Goal: Use online tool/utility: Utilize a website feature to perform a specific function

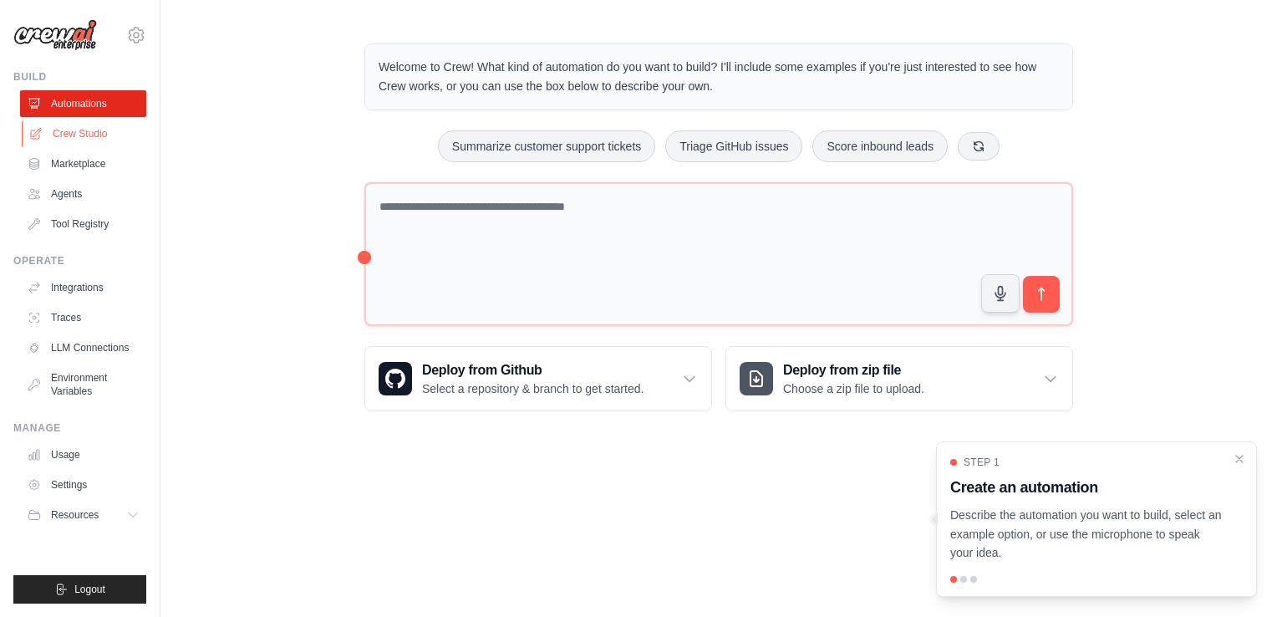
click at [76, 137] on link "Crew Studio" at bounding box center [85, 133] width 126 height 27
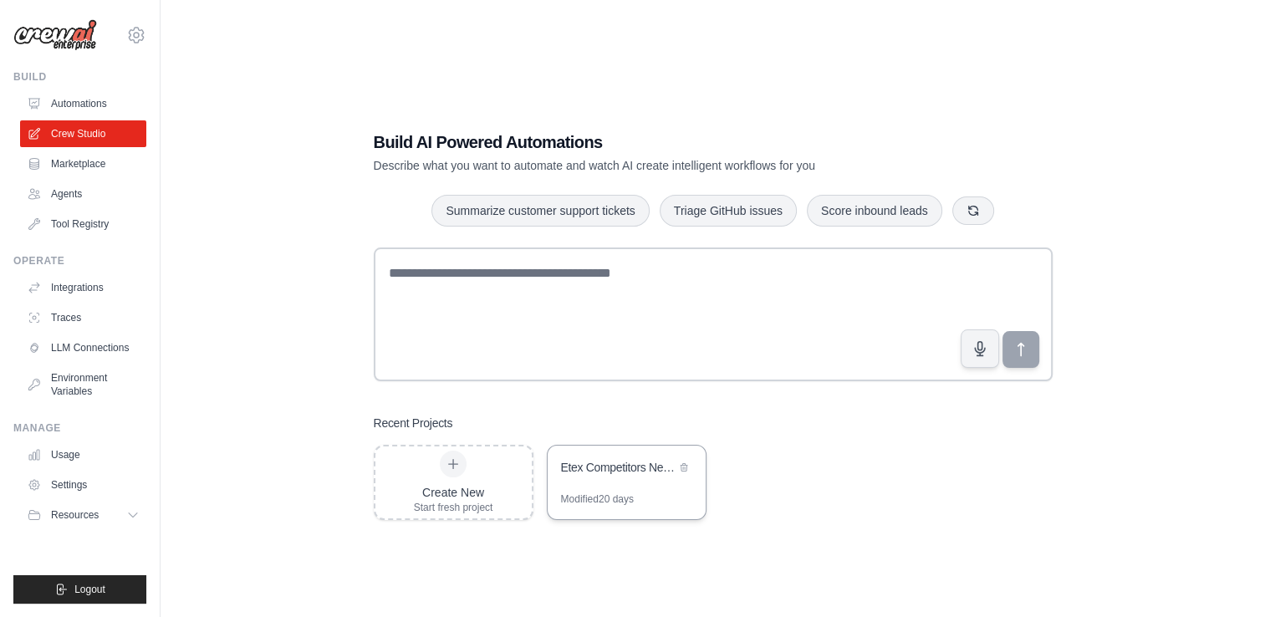
click at [623, 493] on div "Modified 20 days" at bounding box center [597, 498] width 73 height 13
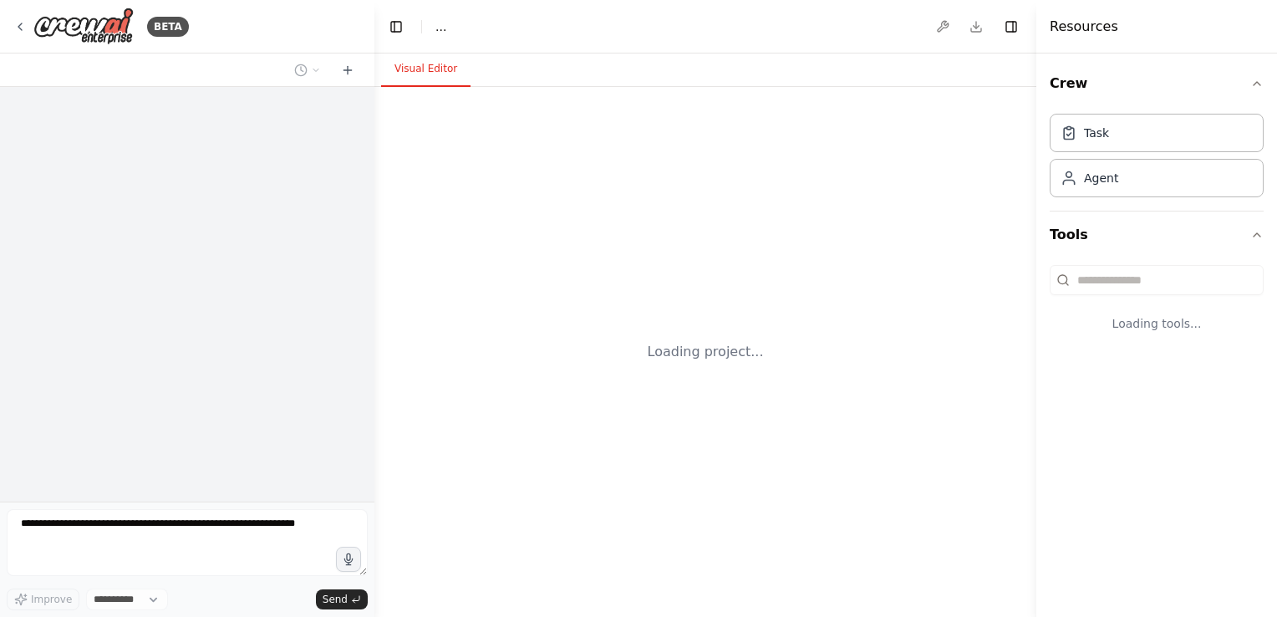
select select "****"
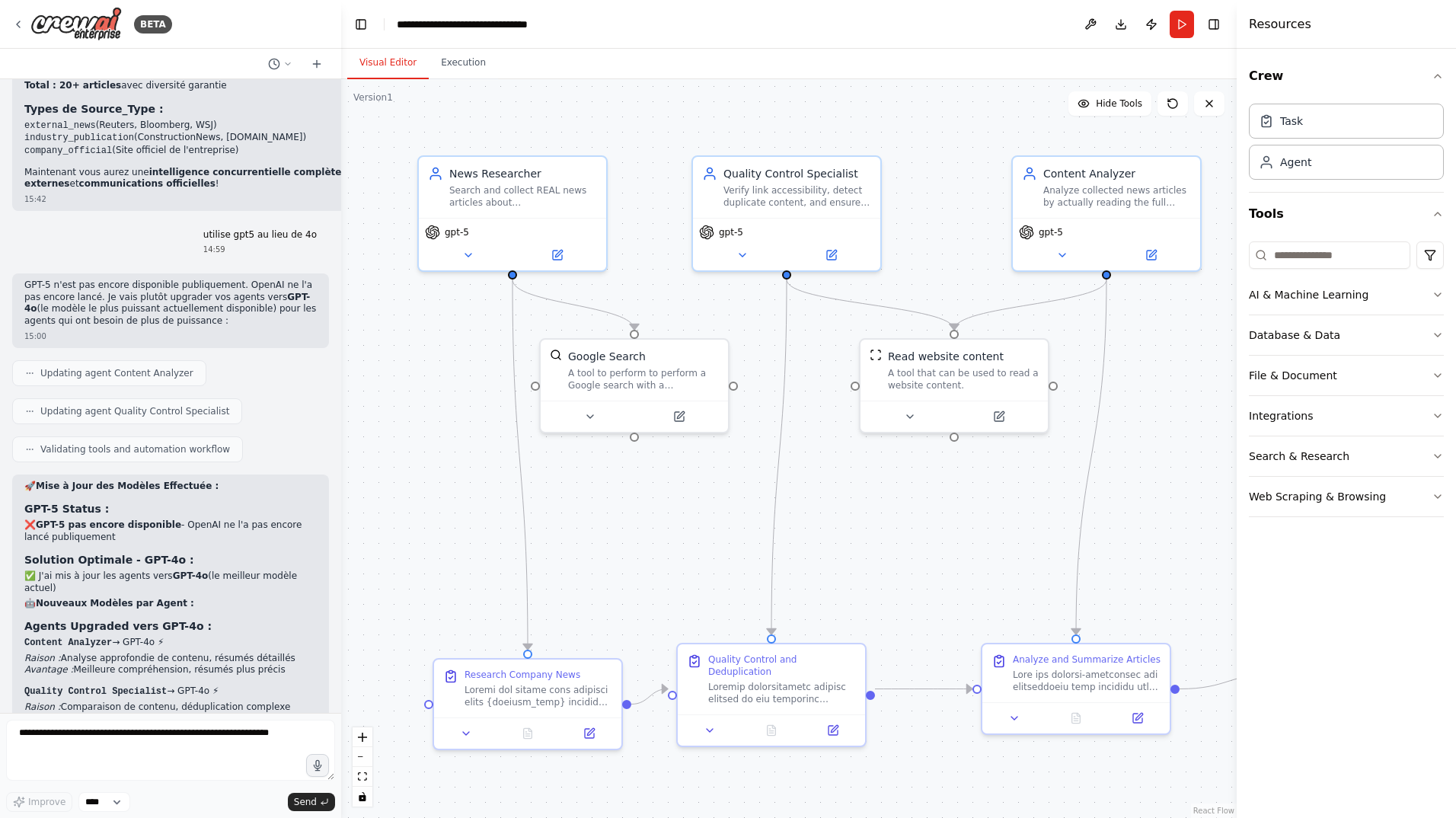
scroll to position [14414, 0]
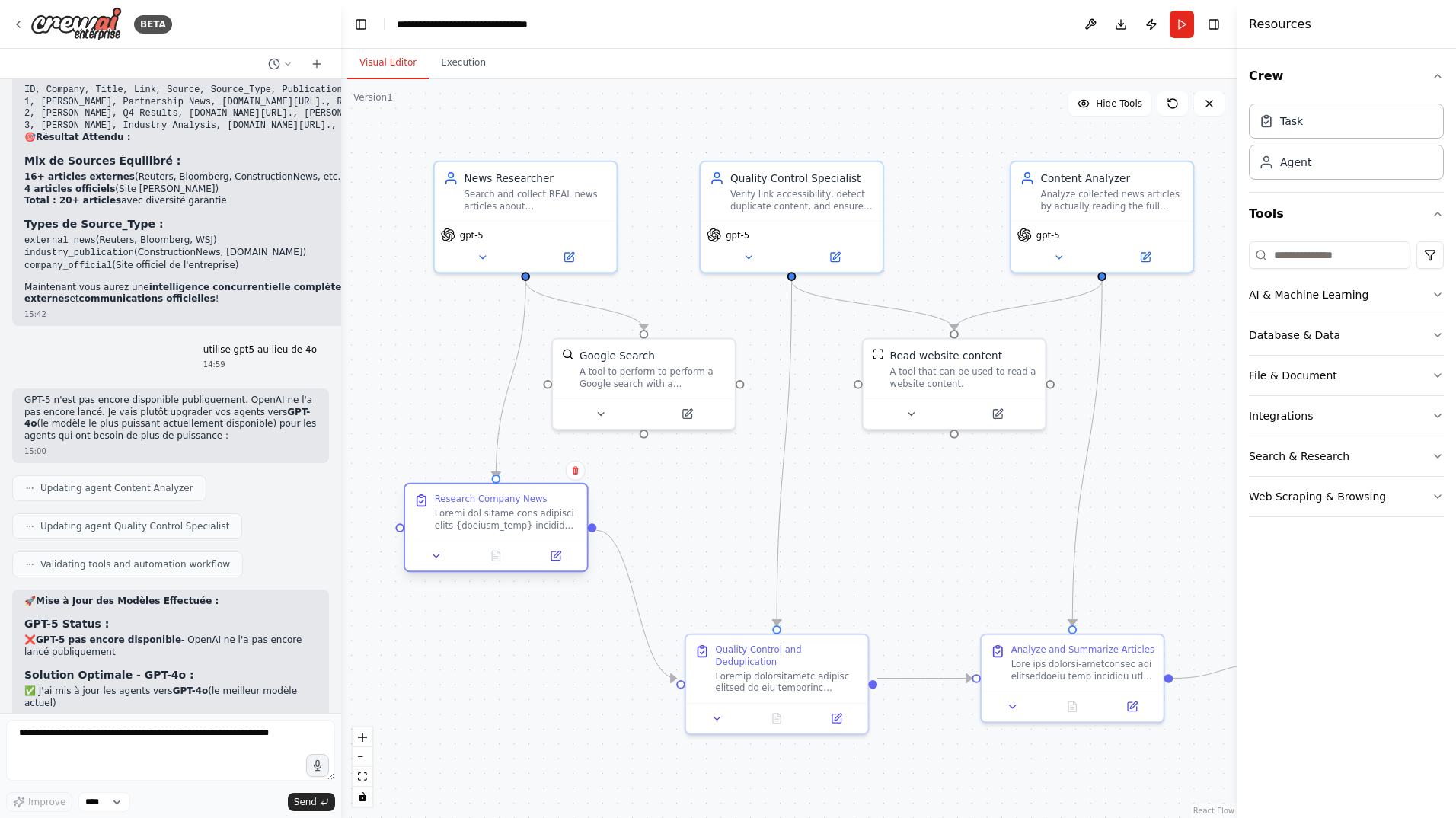
drag, startPoint x: 565, startPoint y: 676, endPoint x: 527, endPoint y: 512, distance: 168.3
click at [527, 512] on div at bounding box center [505, 520] width 143 height 24
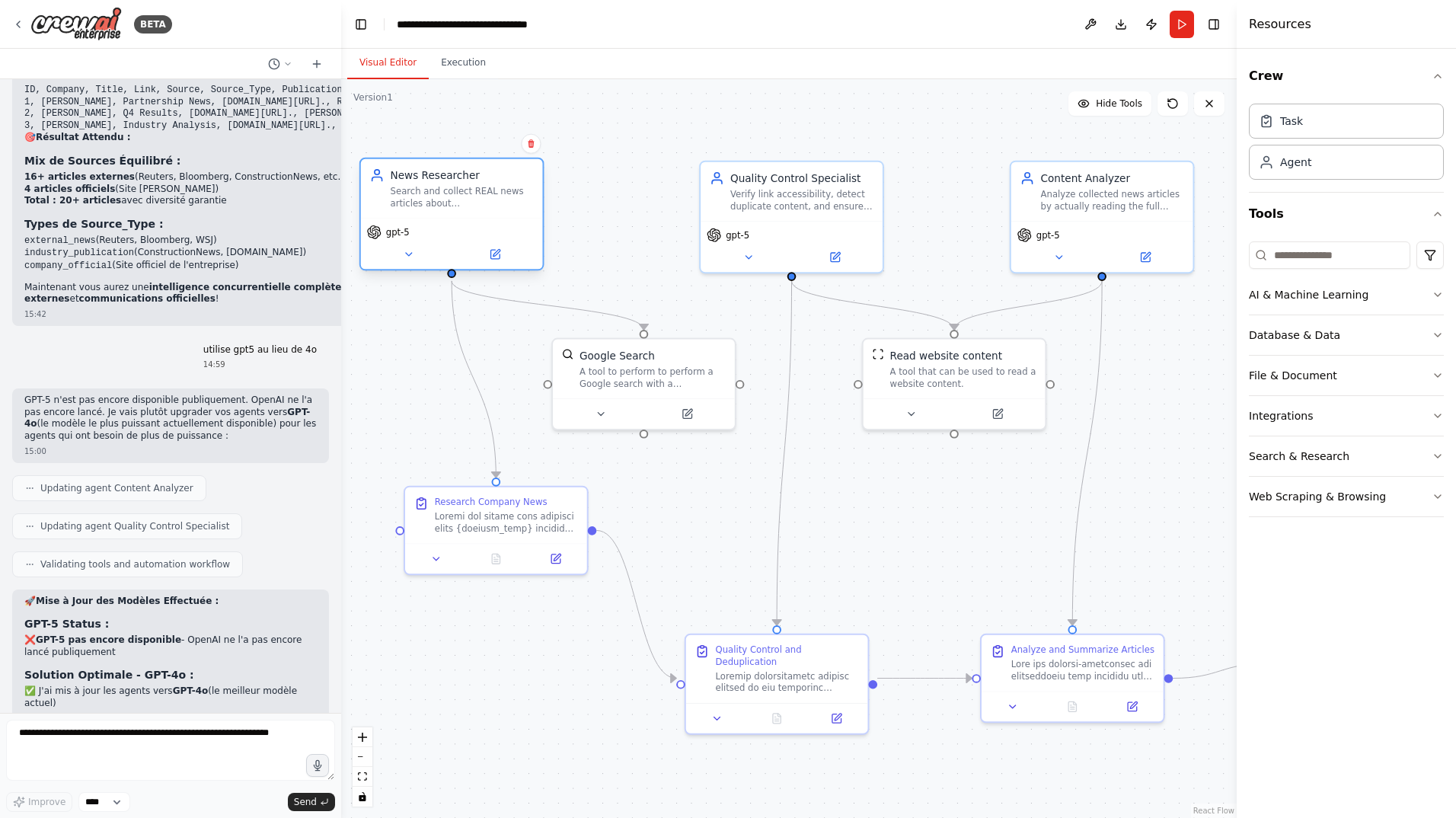
drag, startPoint x: 521, startPoint y: 202, endPoint x: 453, endPoint y: 199, distance: 68.1
click at [453, 199] on div "Search and collect REAL news articles about {company_name} using SerpApiGoogleS…" at bounding box center [462, 198] width 143 height 24
drag, startPoint x: 511, startPoint y: 509, endPoint x: 466, endPoint y: 536, distance: 52.5
click at [466, 536] on div "Research Company News" at bounding box center [462, 542] width 143 height 38
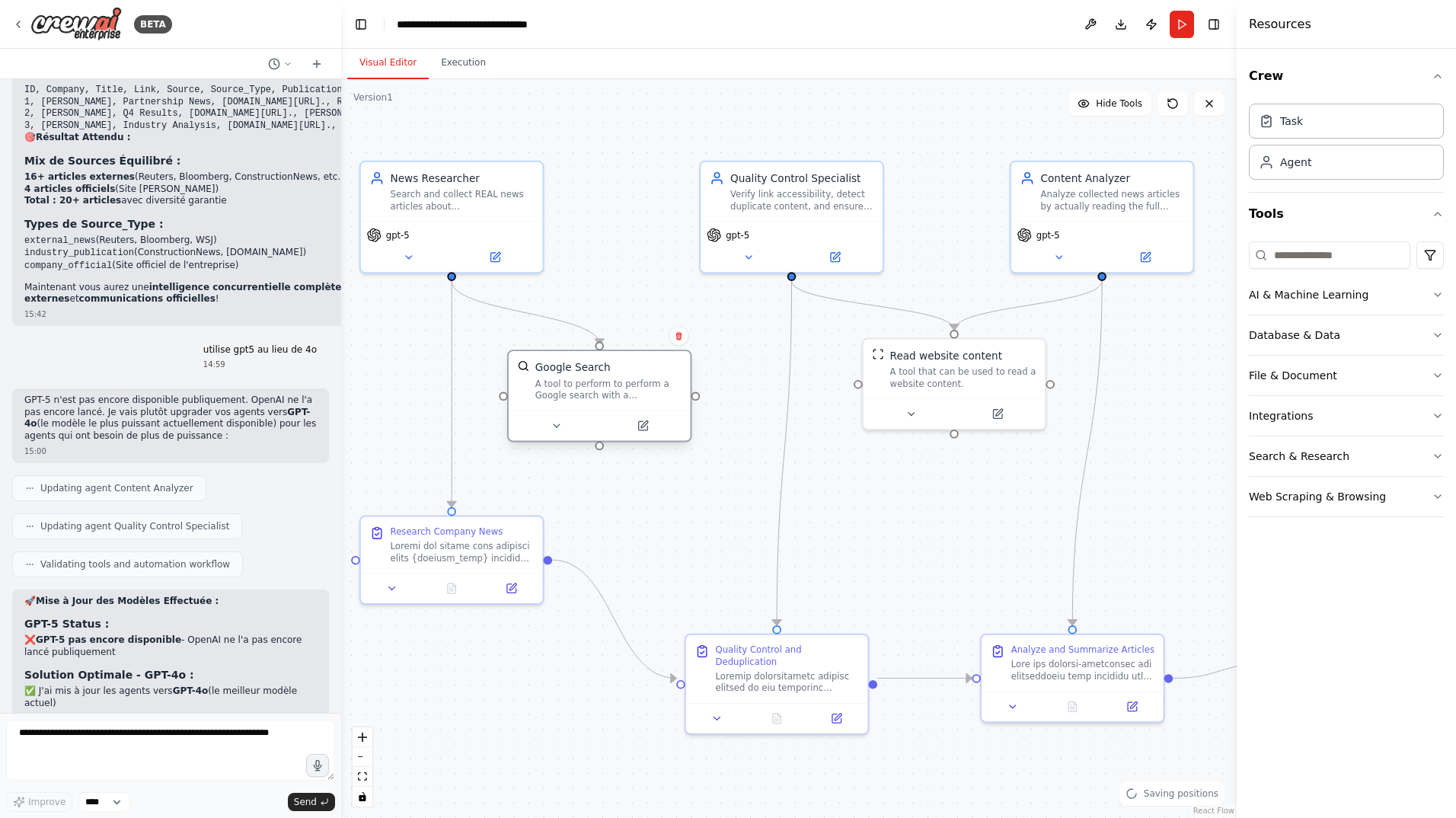
drag, startPoint x: 636, startPoint y: 369, endPoint x: 594, endPoint y: 385, distance: 44.9
click at [594, 385] on div "A tool to perform to perform a Google search with a search_query." at bounding box center [608, 390] width 147 height 24
drag, startPoint x: 778, startPoint y: 197, endPoint x: 740, endPoint y: 202, distance: 38.3
click at [740, 202] on div "Verify link accessibility, detect duplicate content, and ensure data quality of…" at bounding box center [771, 198] width 143 height 24
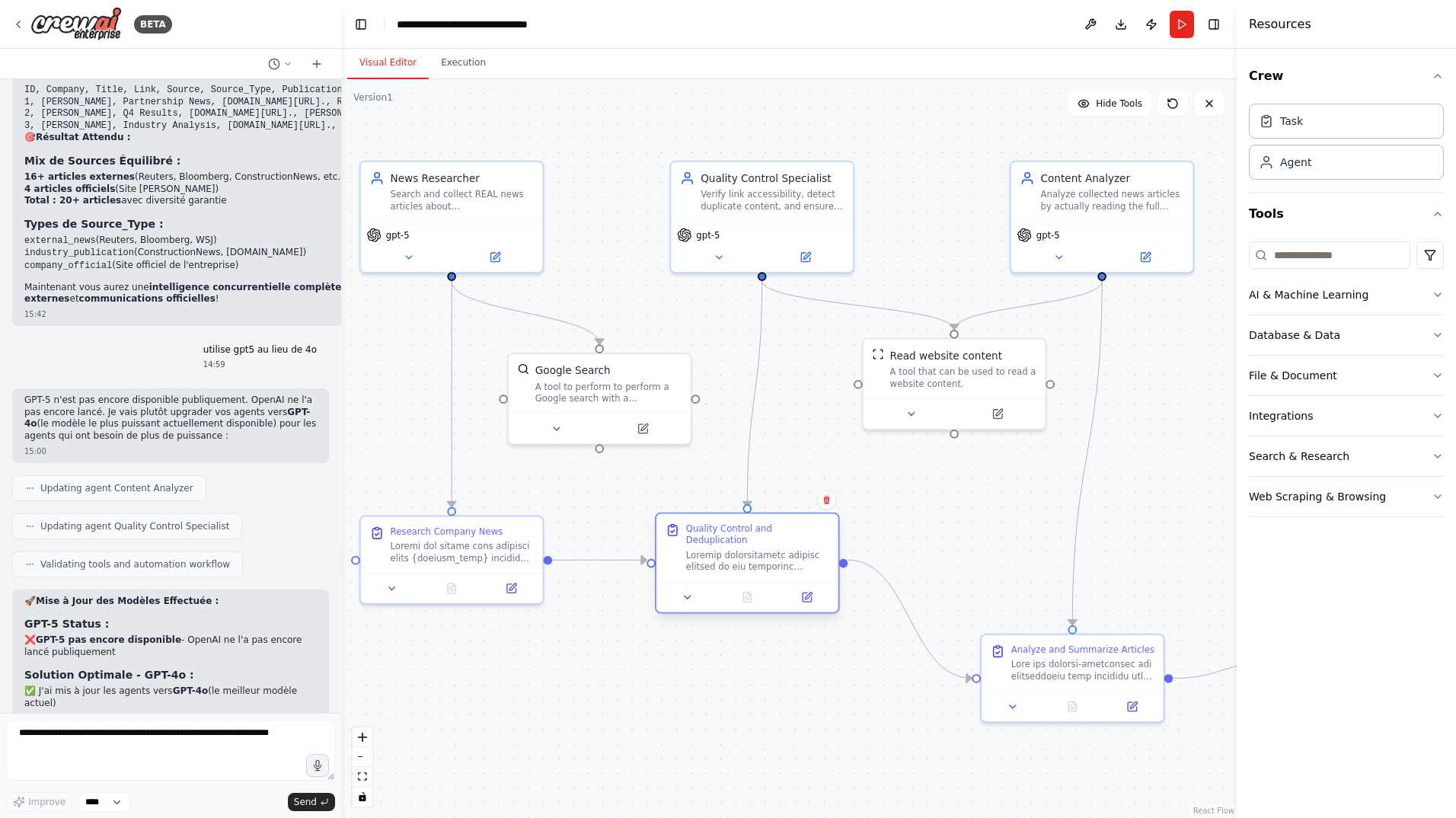
drag, startPoint x: 800, startPoint y: 658, endPoint x: 764, endPoint y: 541, distance: 122.4
click at [764, 549] on div at bounding box center [757, 561] width 143 height 24
drag, startPoint x: 961, startPoint y: 367, endPoint x: 909, endPoint y: 394, distance: 58.6
click at [909, 394] on div "A tool that can be used to read a website content." at bounding box center [918, 404] width 147 height 24
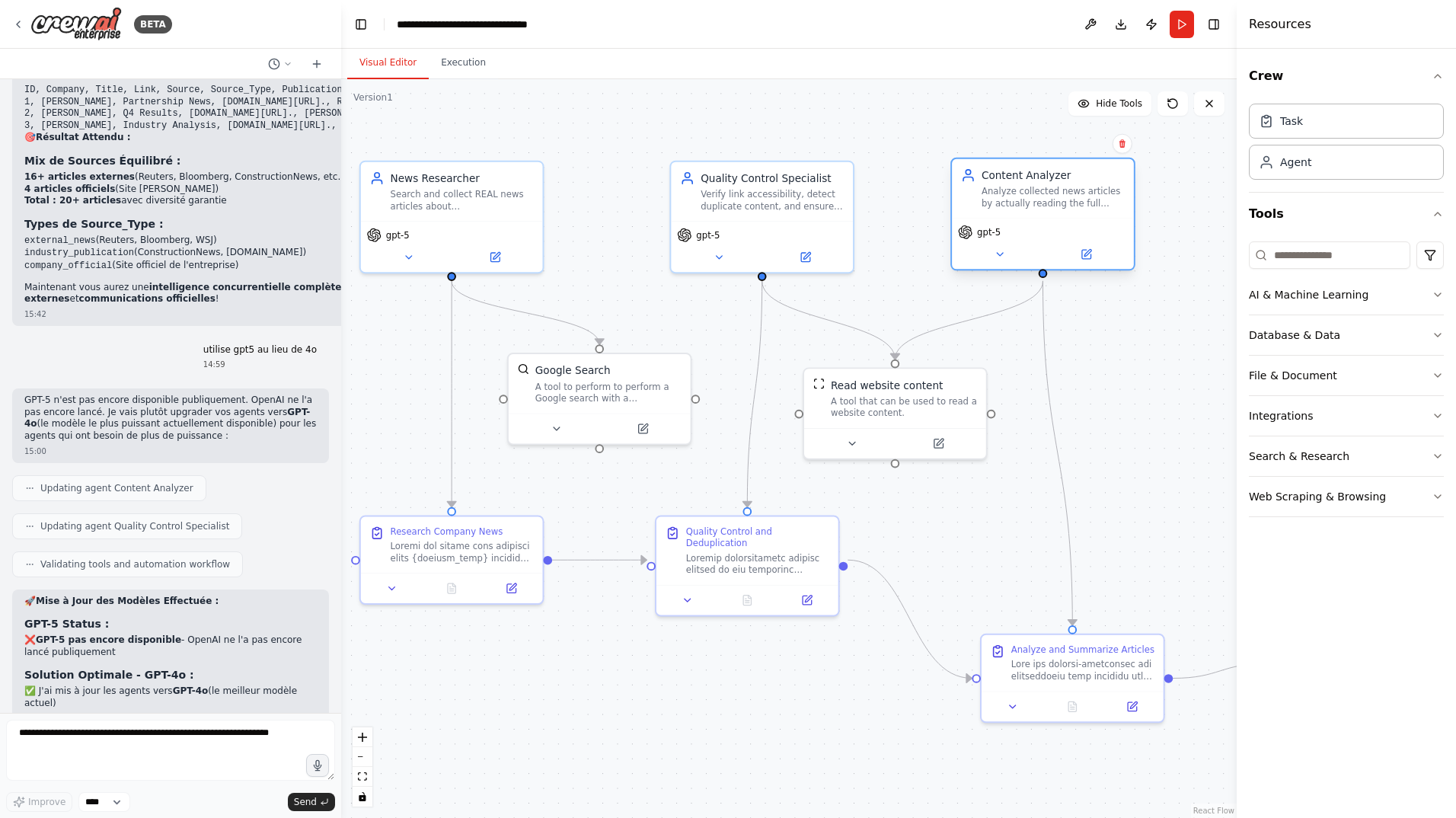
drag, startPoint x: 1077, startPoint y: 199, endPoint x: 1012, endPoint y: 201, distance: 65.0
click at [1012, 201] on div "Analyze collected news articles by actually reading the full content of each ar…" at bounding box center [1053, 198] width 143 height 24
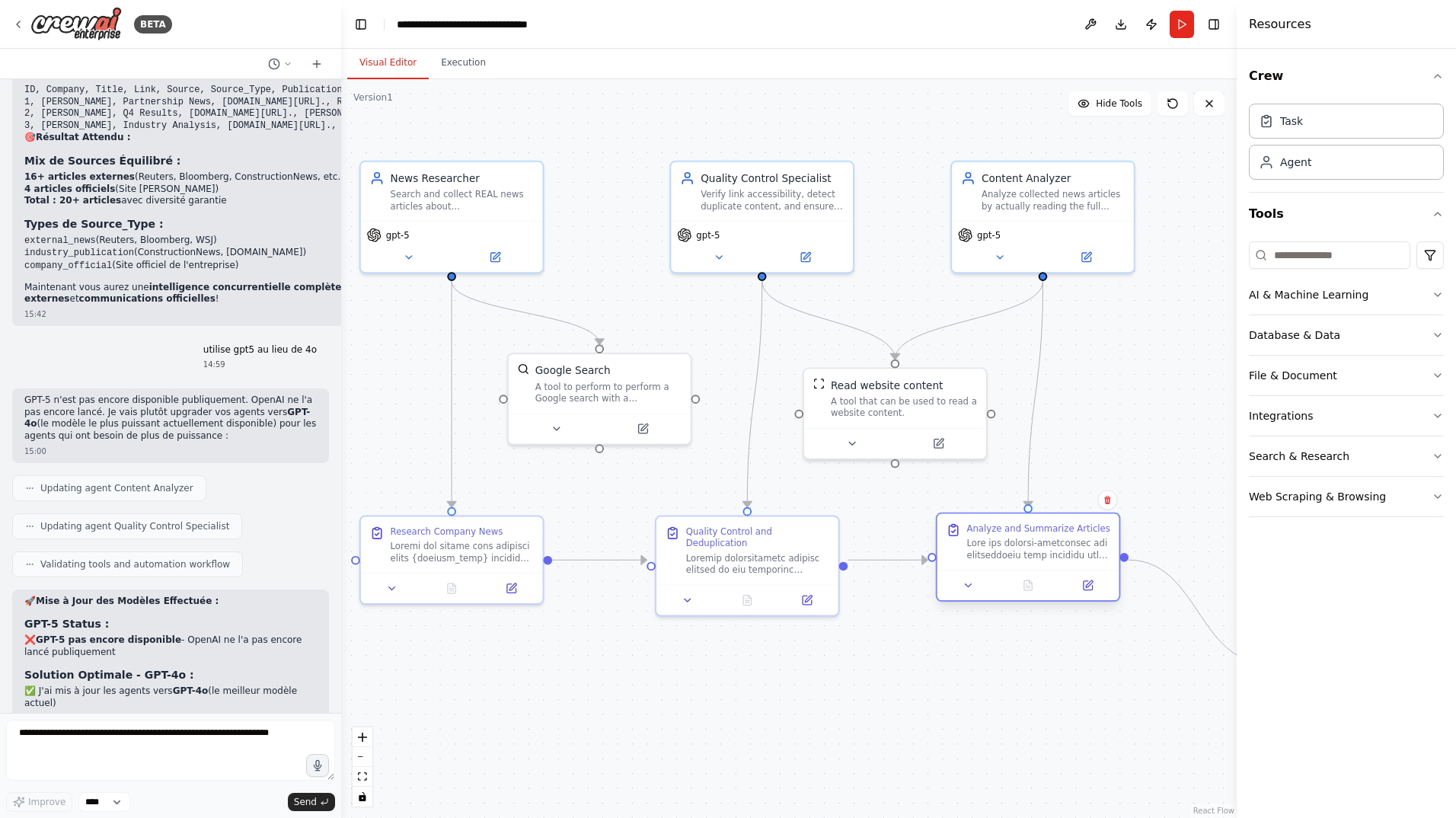
drag, startPoint x: 1092, startPoint y: 658, endPoint x: 1053, endPoint y: 545, distance: 119.5
click at [1053, 545] on div at bounding box center [1038, 549] width 143 height 24
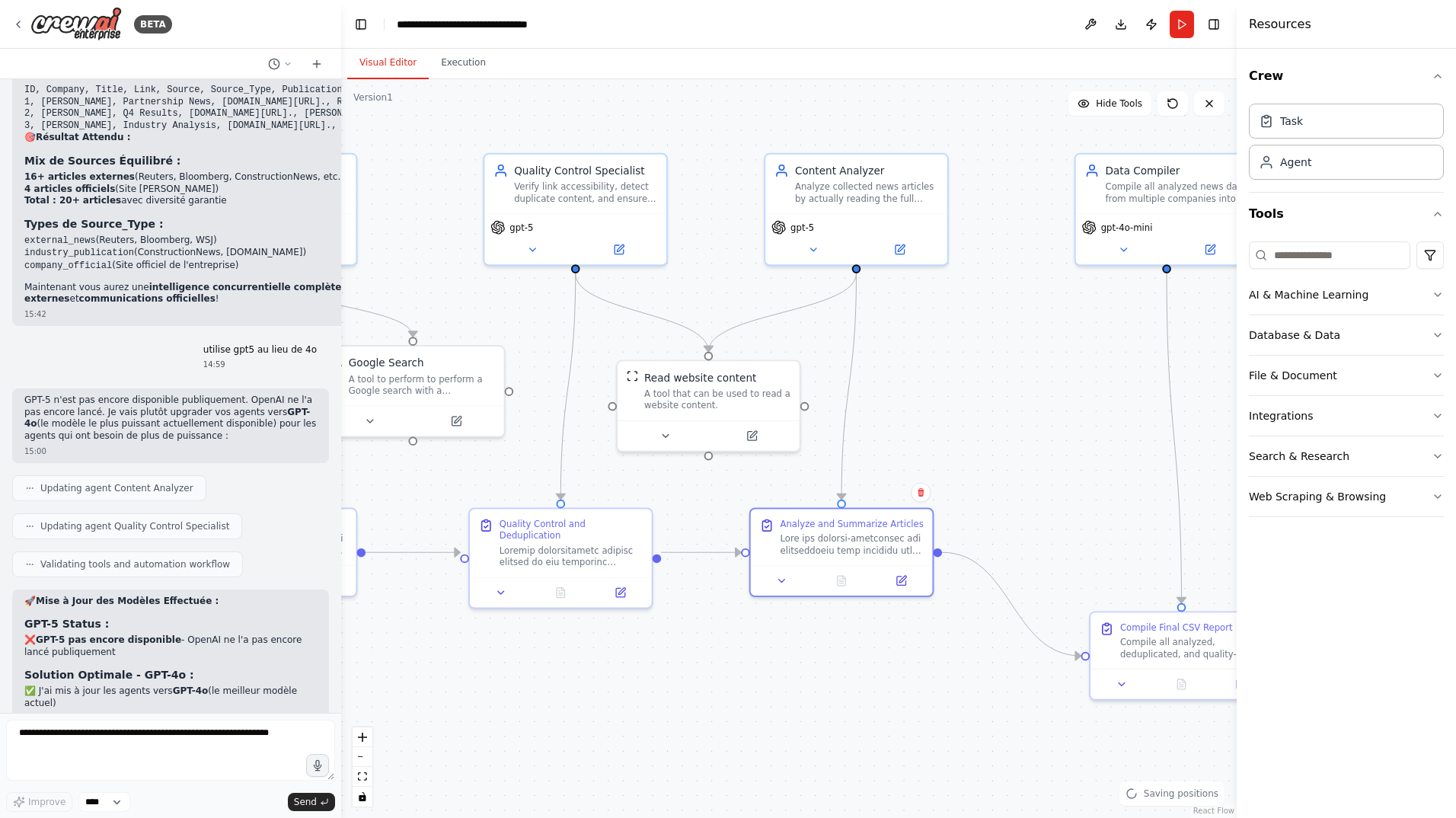
drag, startPoint x: 1074, startPoint y: 673, endPoint x: 879, endPoint y: 668, distance: 195.1
click at [879, 561] on div ".deletable-edge-delete-btn { width: 20px; height: 20px; border: 0px solid #ffff…" at bounding box center [789, 448] width 895 height 739
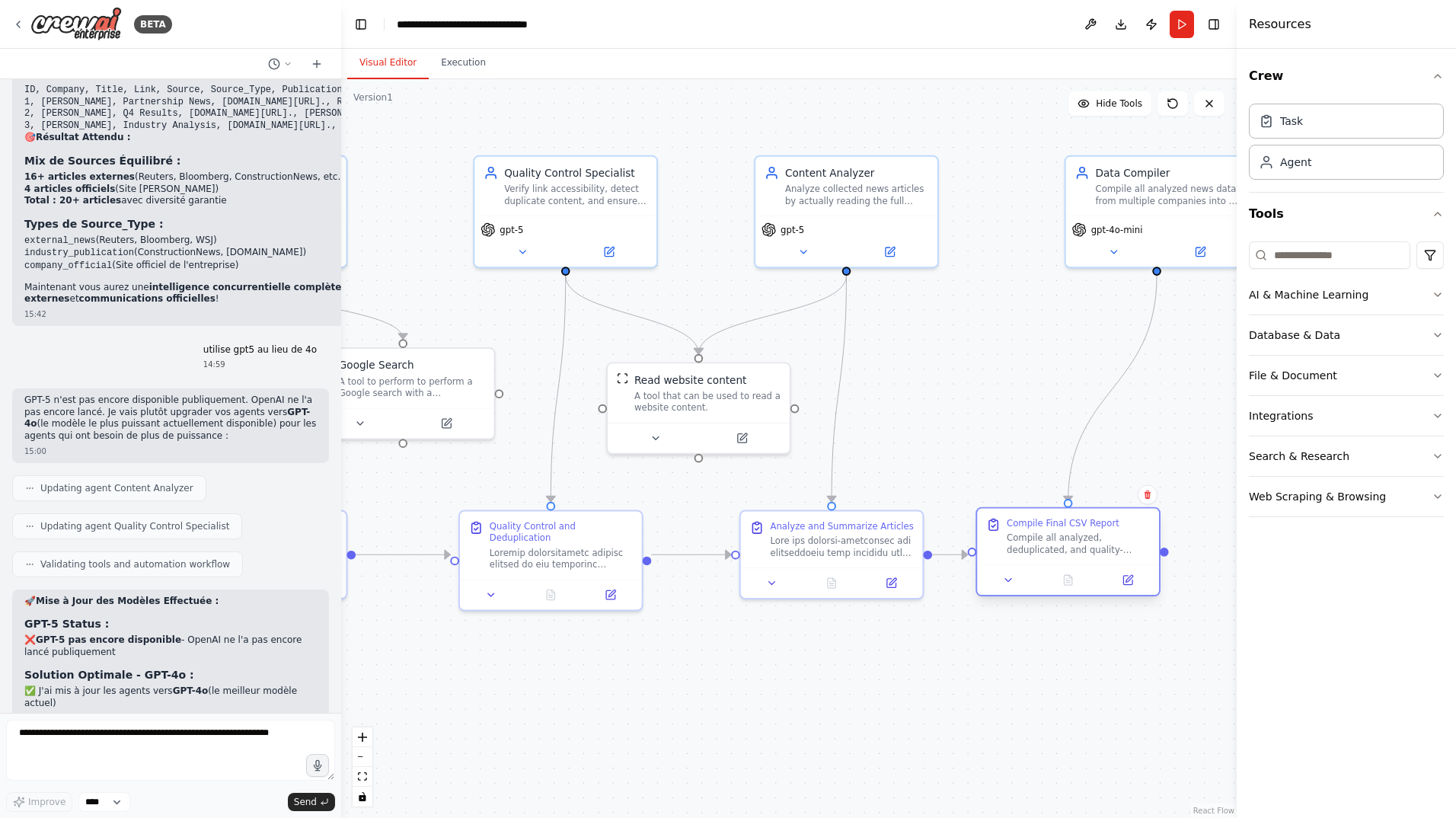
drag, startPoint x: 1157, startPoint y: 639, endPoint x: 1062, endPoint y: 541, distance: 136.5
click at [1062, 541] on div "Compile all analyzed, deduplicated, and quality-controlled news data from all c…" at bounding box center [1077, 544] width 143 height 24
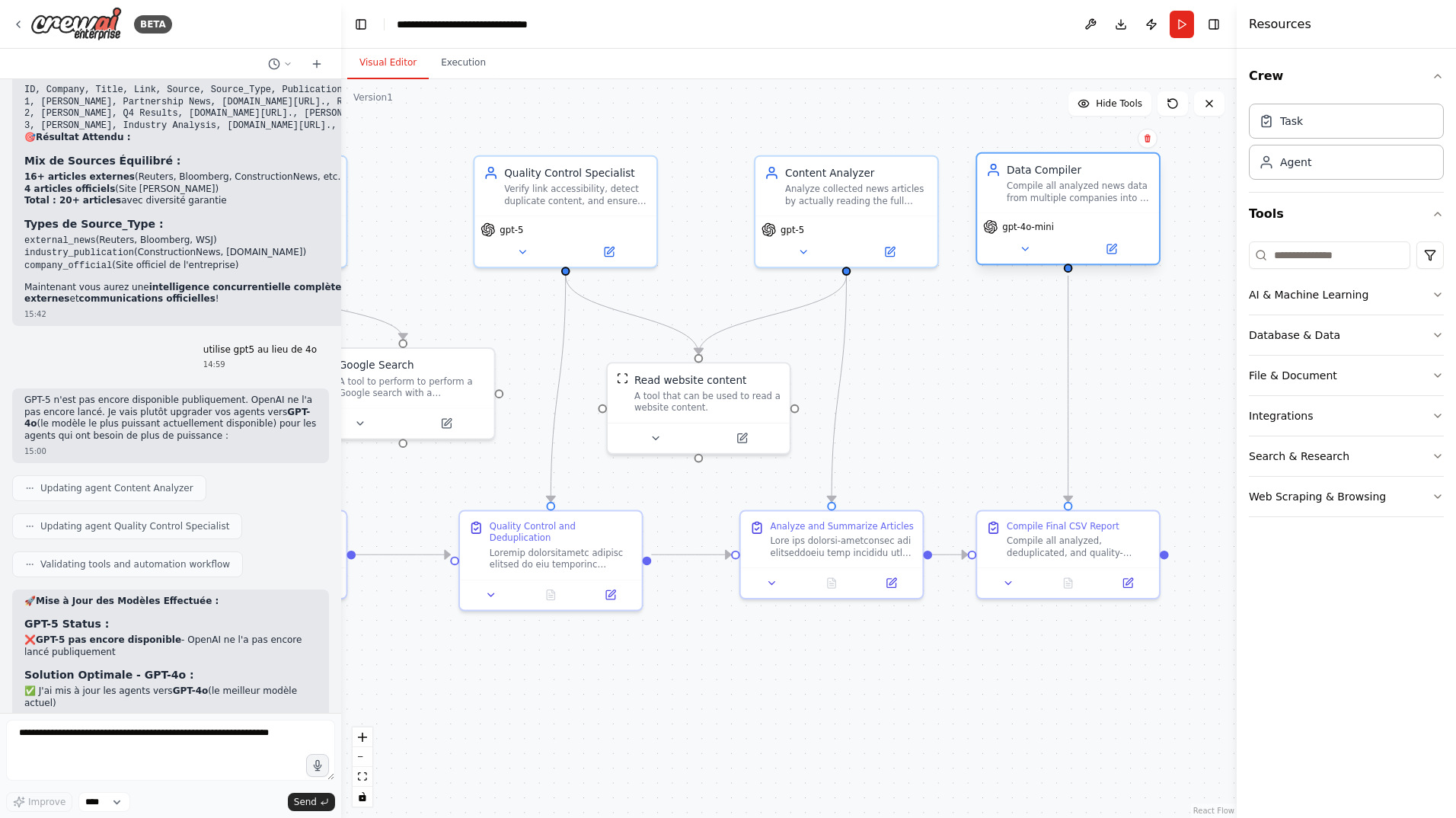
drag, startPoint x: 1129, startPoint y: 186, endPoint x: 1042, endPoint y: 192, distance: 87.2
click at [1042, 192] on div "Compile all analyzed news data from multiple companies into a final CSV file fo…" at bounding box center [1077, 192] width 143 height 24
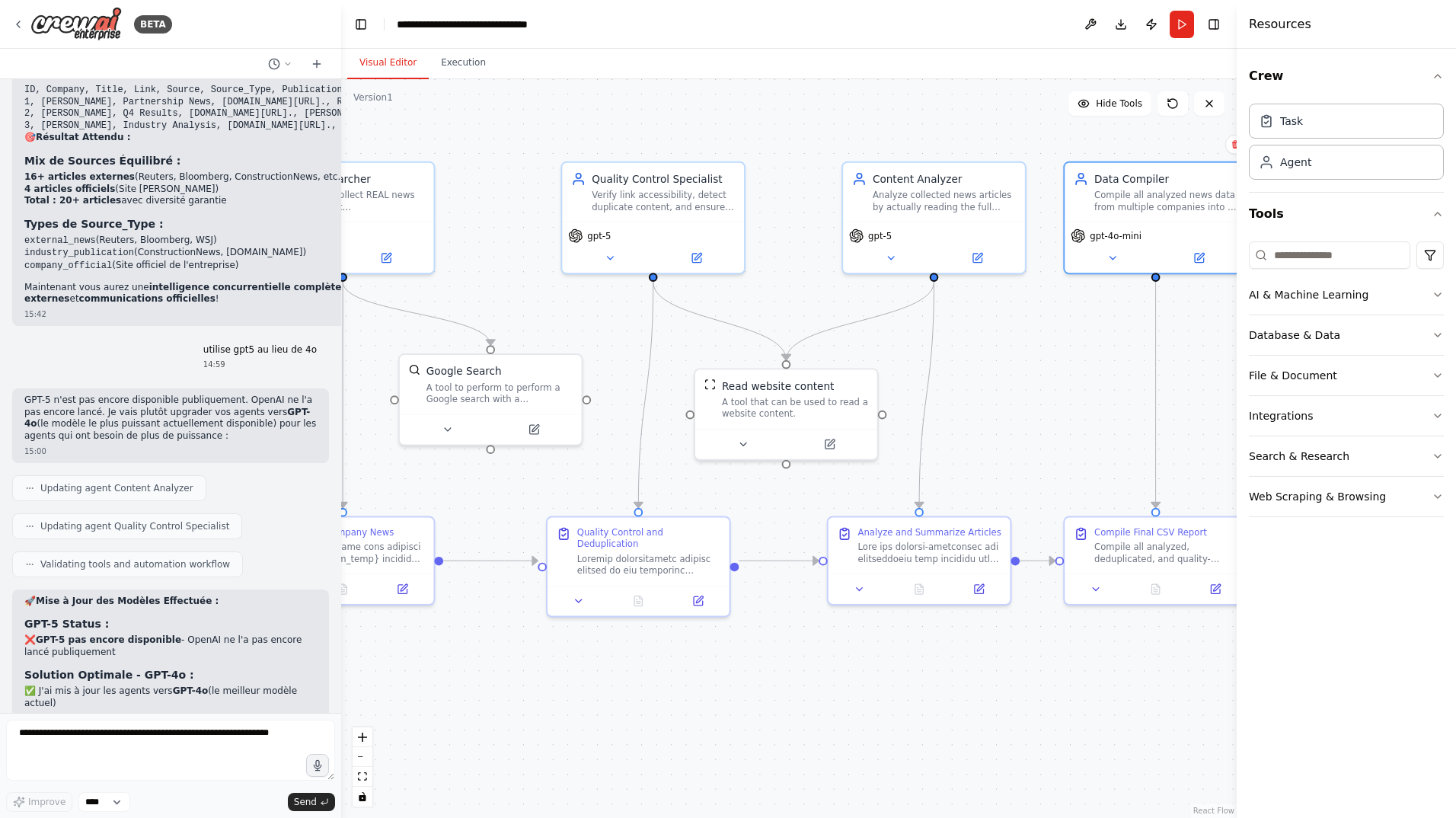
drag, startPoint x: 950, startPoint y: 389, endPoint x: 1038, endPoint y: 396, distance: 88.3
click at [1038, 396] on div ".deletable-edge-delete-btn { width: 20px; height: 20px; border: 0px solid #ffff…" at bounding box center [789, 448] width 895 height 739
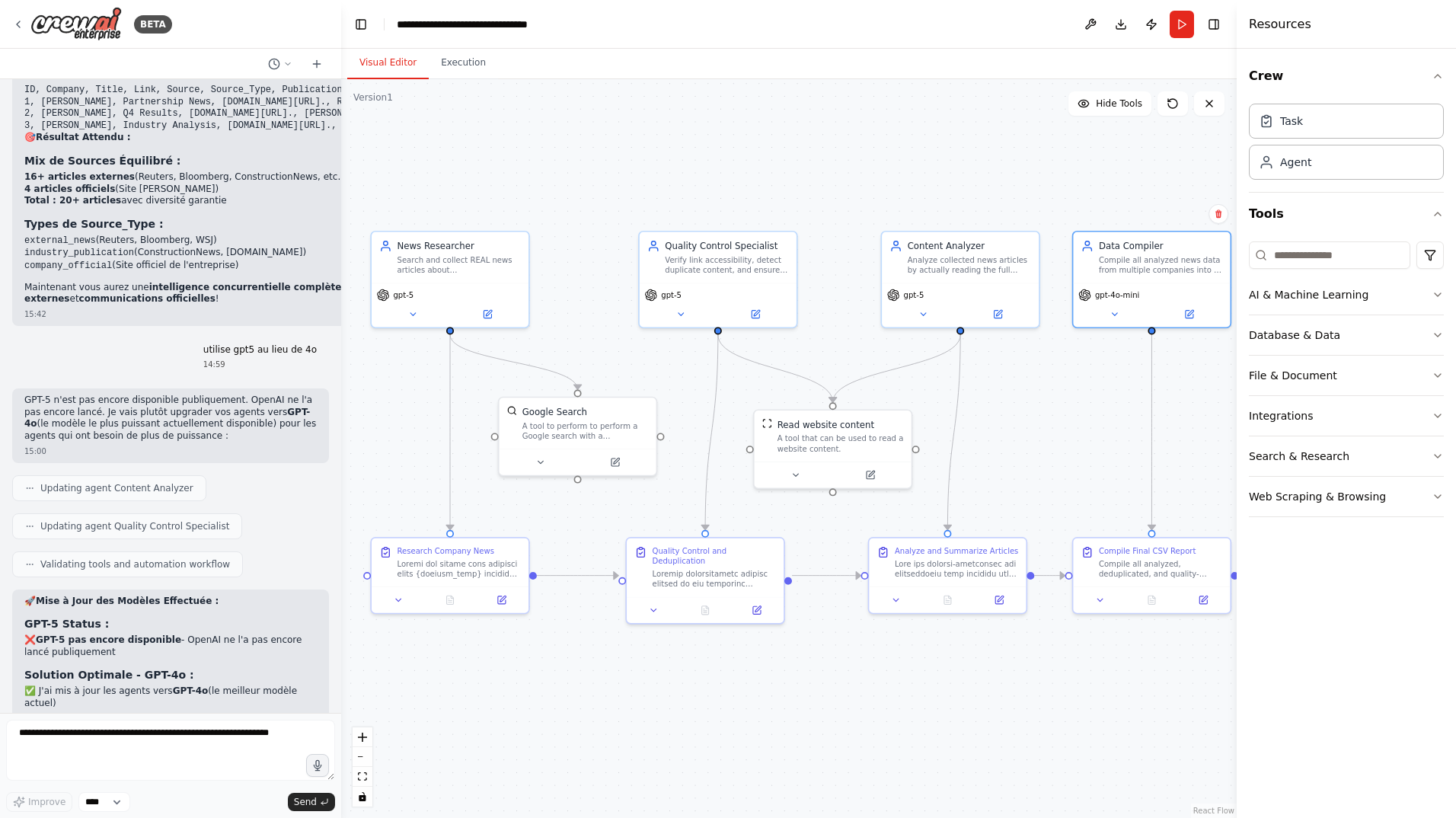
drag, startPoint x: 987, startPoint y: 637, endPoint x: 999, endPoint y: 674, distance: 38.9
click at [999, 561] on div ".deletable-edge-delete-btn { width: 20px; height: 20px; border: 0px solid #ffff…" at bounding box center [789, 448] width 895 height 739
